Goal: Information Seeking & Learning: Learn about a topic

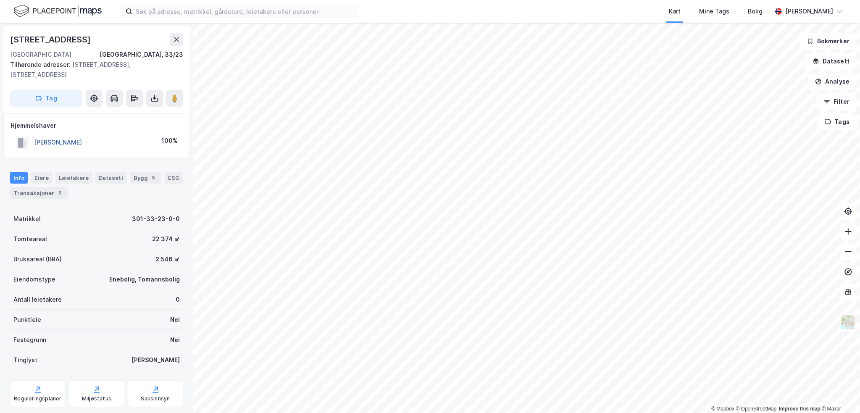
click at [0, 0] on button "[PERSON_NAME]" at bounding box center [0, 0] width 0 height 0
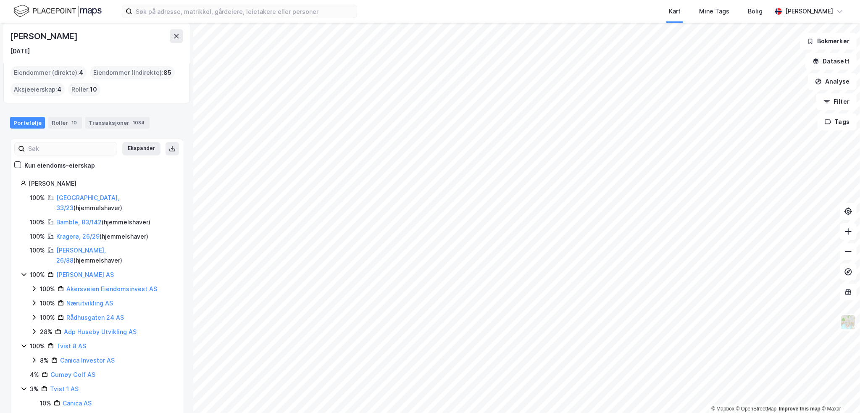
scroll to position [44, 0]
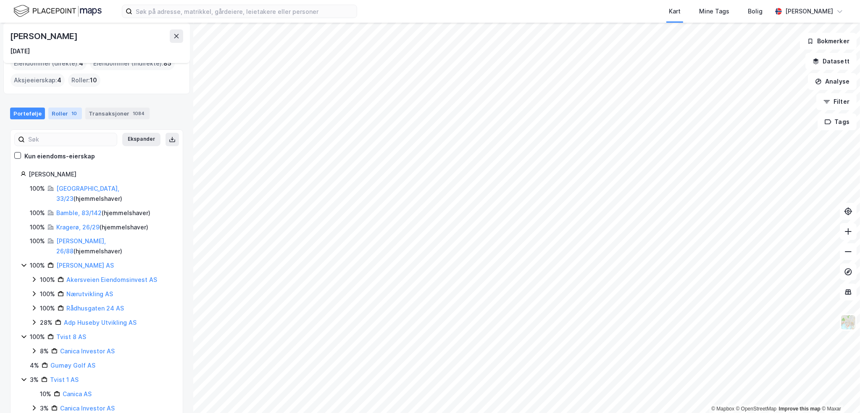
click at [71, 114] on div "10" at bounding box center [74, 113] width 9 height 8
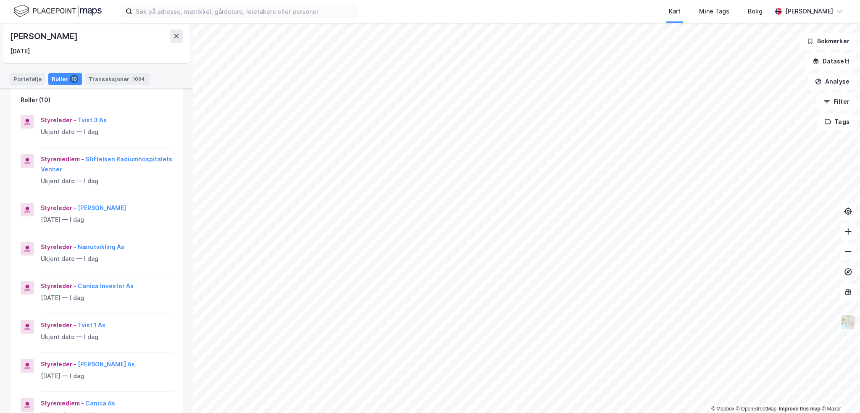
scroll to position [84, 0]
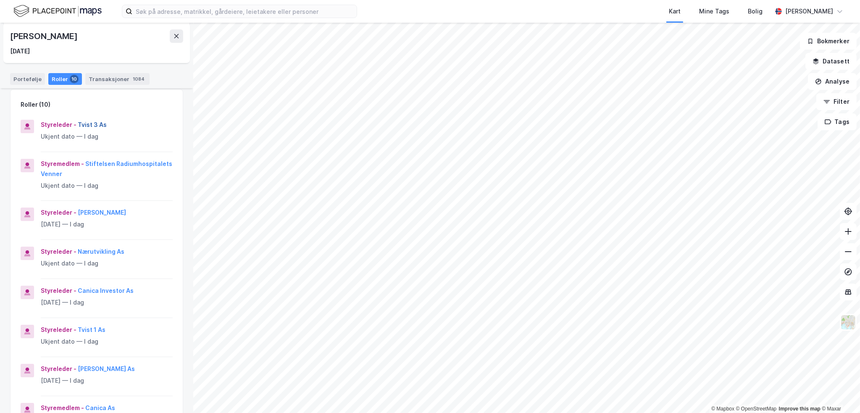
click at [0, 0] on button "Tvist 3 As" at bounding box center [0, 0] width 0 height 0
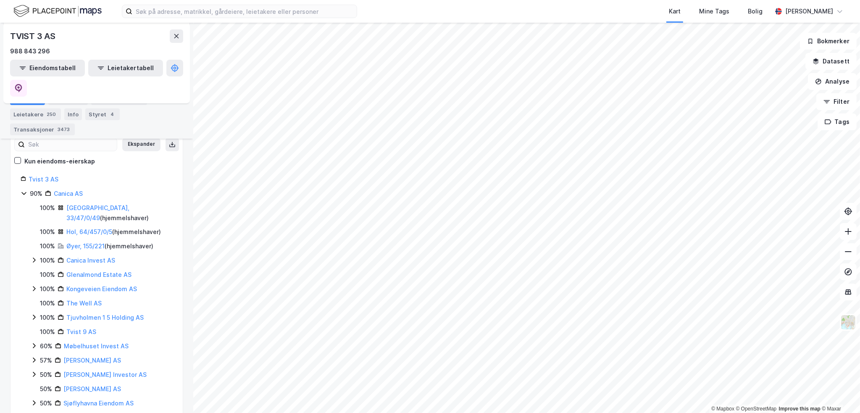
scroll to position [126, 0]
click at [70, 97] on div "Aksjonærer" at bounding box center [67, 99] width 39 height 12
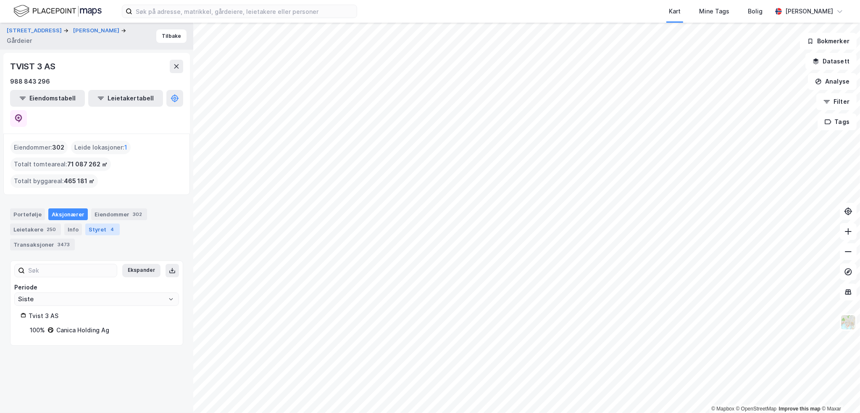
click at [93, 223] on div "Styret 4" at bounding box center [102, 229] width 34 height 12
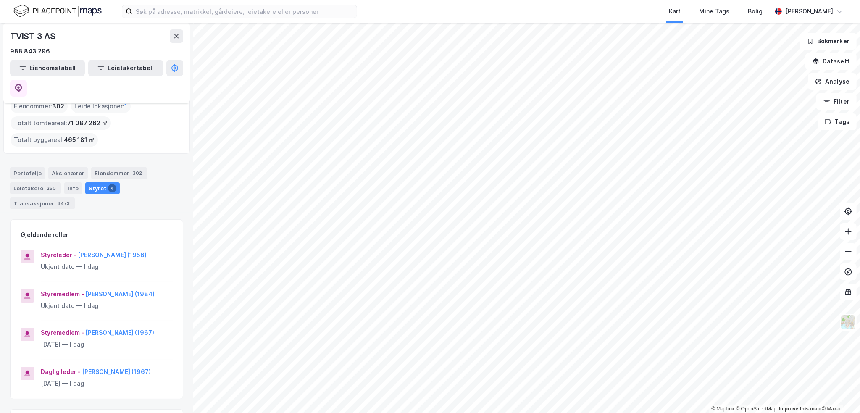
scroll to position [42, 0]
click at [0, 0] on button "[PERSON_NAME] (1984)" at bounding box center [0, 0] width 0 height 0
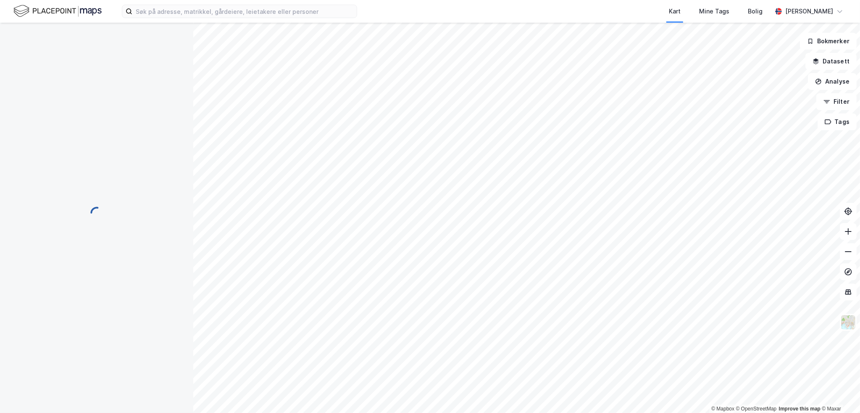
click at [156, 273] on div "© Mapbox © OpenStreetMap Improve this map © [PERSON_NAME] Datasett Analyse Filt…" at bounding box center [430, 218] width 860 height 390
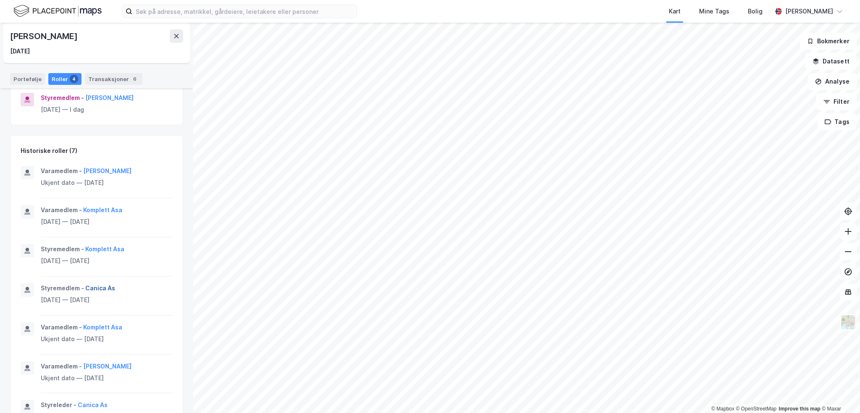
scroll to position [210, 0]
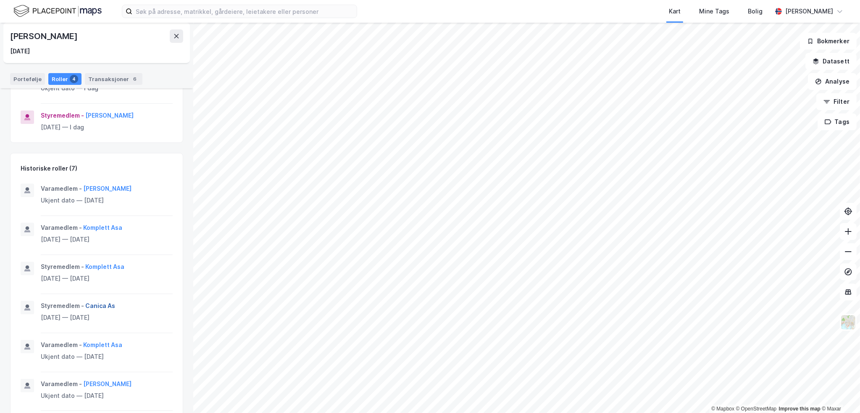
click at [0, 0] on button "Canica As" at bounding box center [0, 0] width 0 height 0
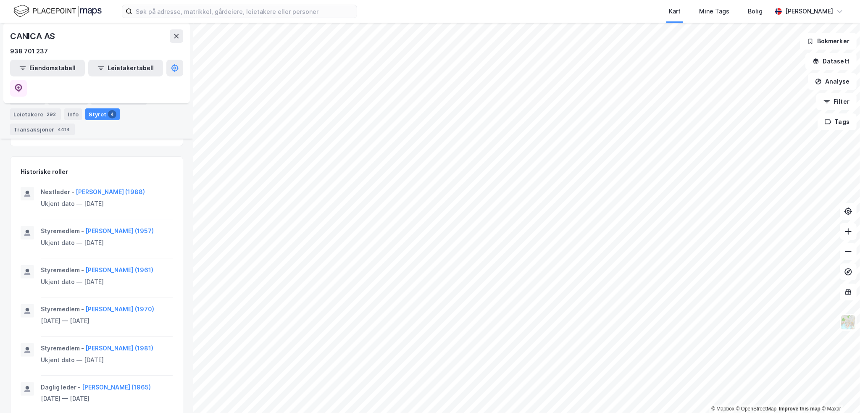
scroll to position [294, 0]
click at [0, 0] on button "[PERSON_NAME] (1988)" at bounding box center [0, 0] width 0 height 0
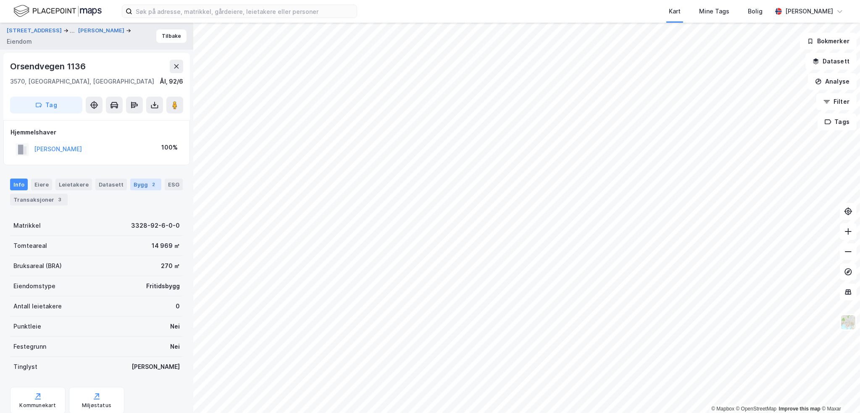
click at [139, 183] on div "Bygg 2" at bounding box center [145, 185] width 31 height 12
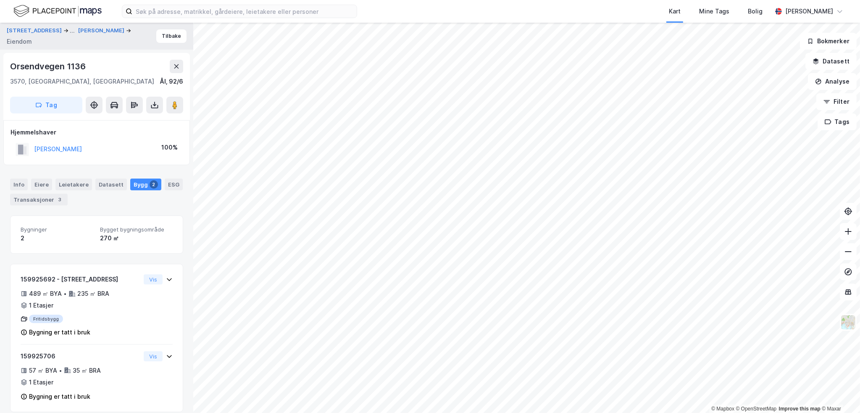
scroll to position [8, 0]
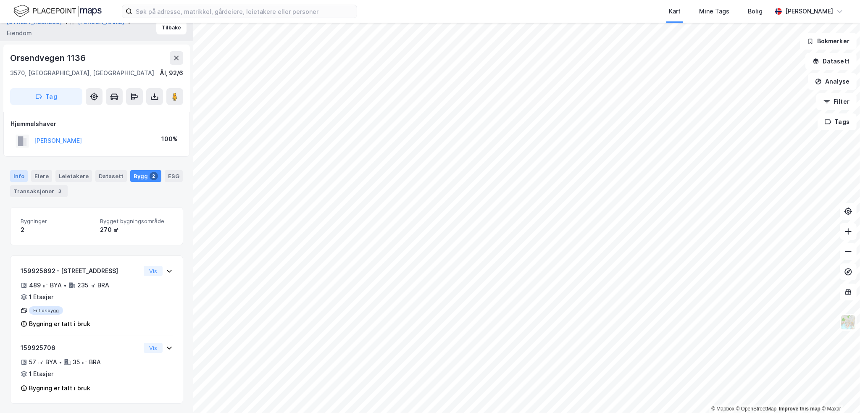
click at [18, 173] on div "Info" at bounding box center [19, 176] width 18 height 12
